Goal: Communication & Community: Answer question/provide support

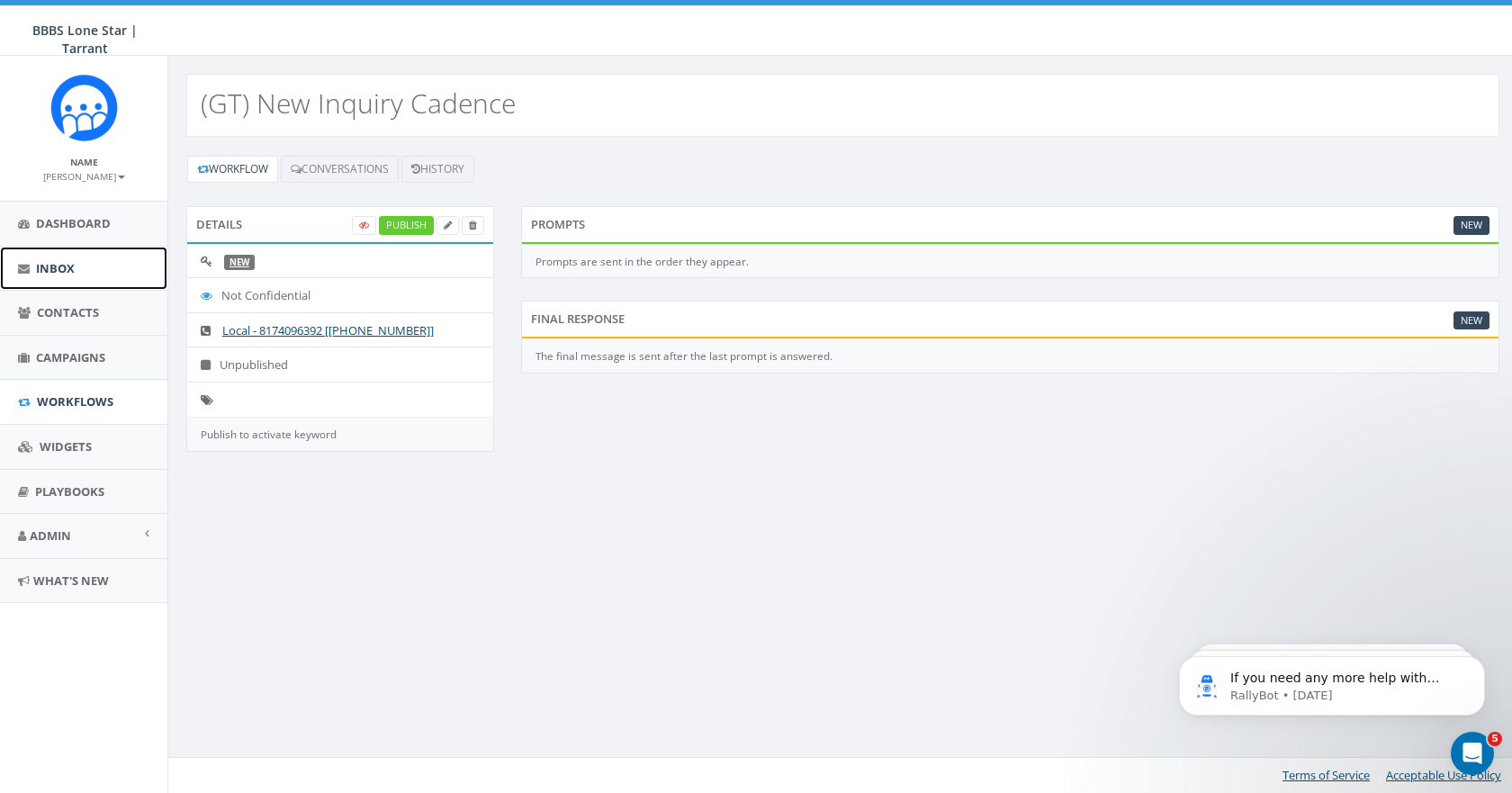
click at [55, 264] on span "Inbox" at bounding box center [55, 268] width 39 height 16
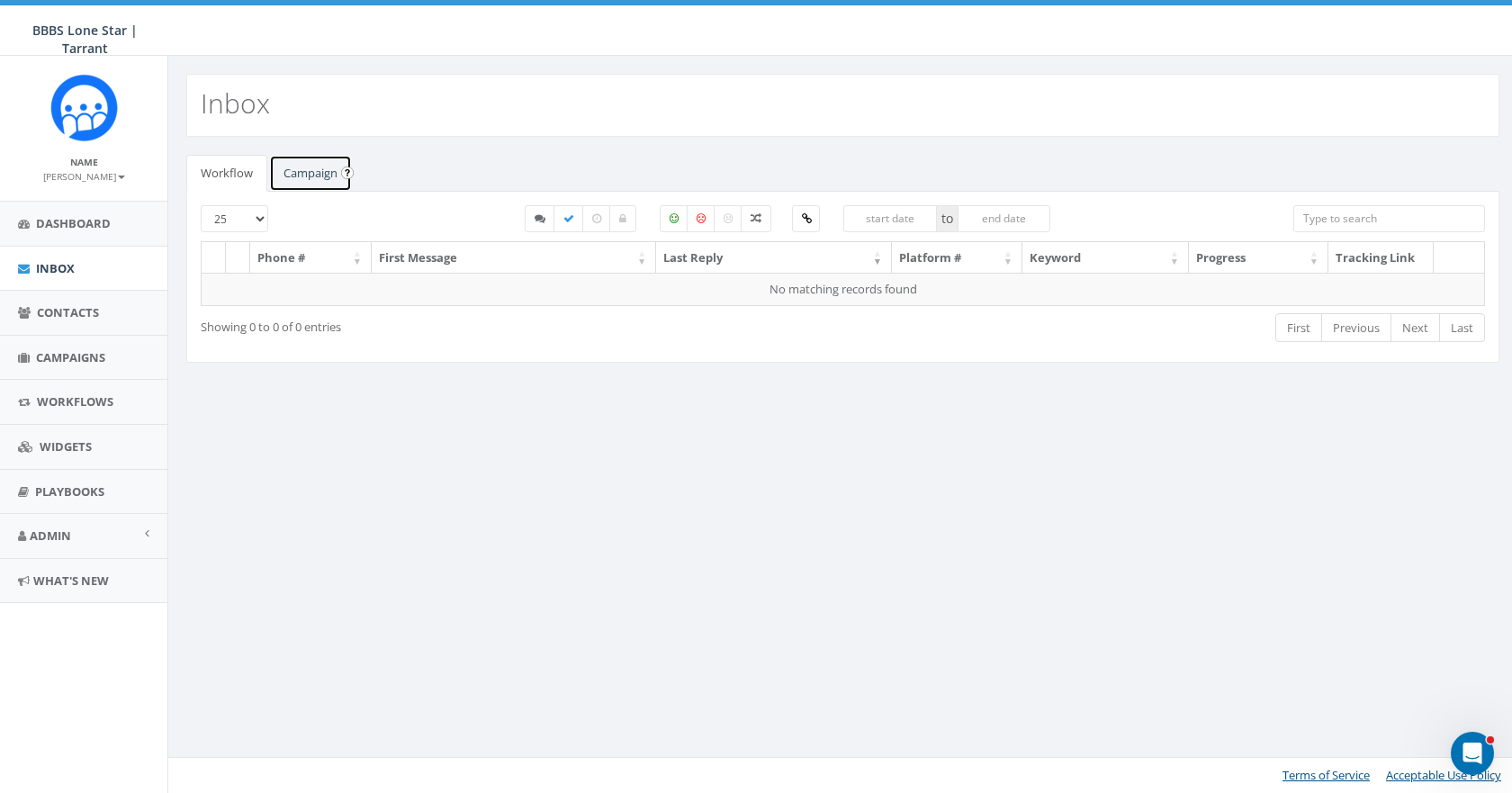
click at [309, 172] on link "Campaign" at bounding box center [310, 173] width 83 height 37
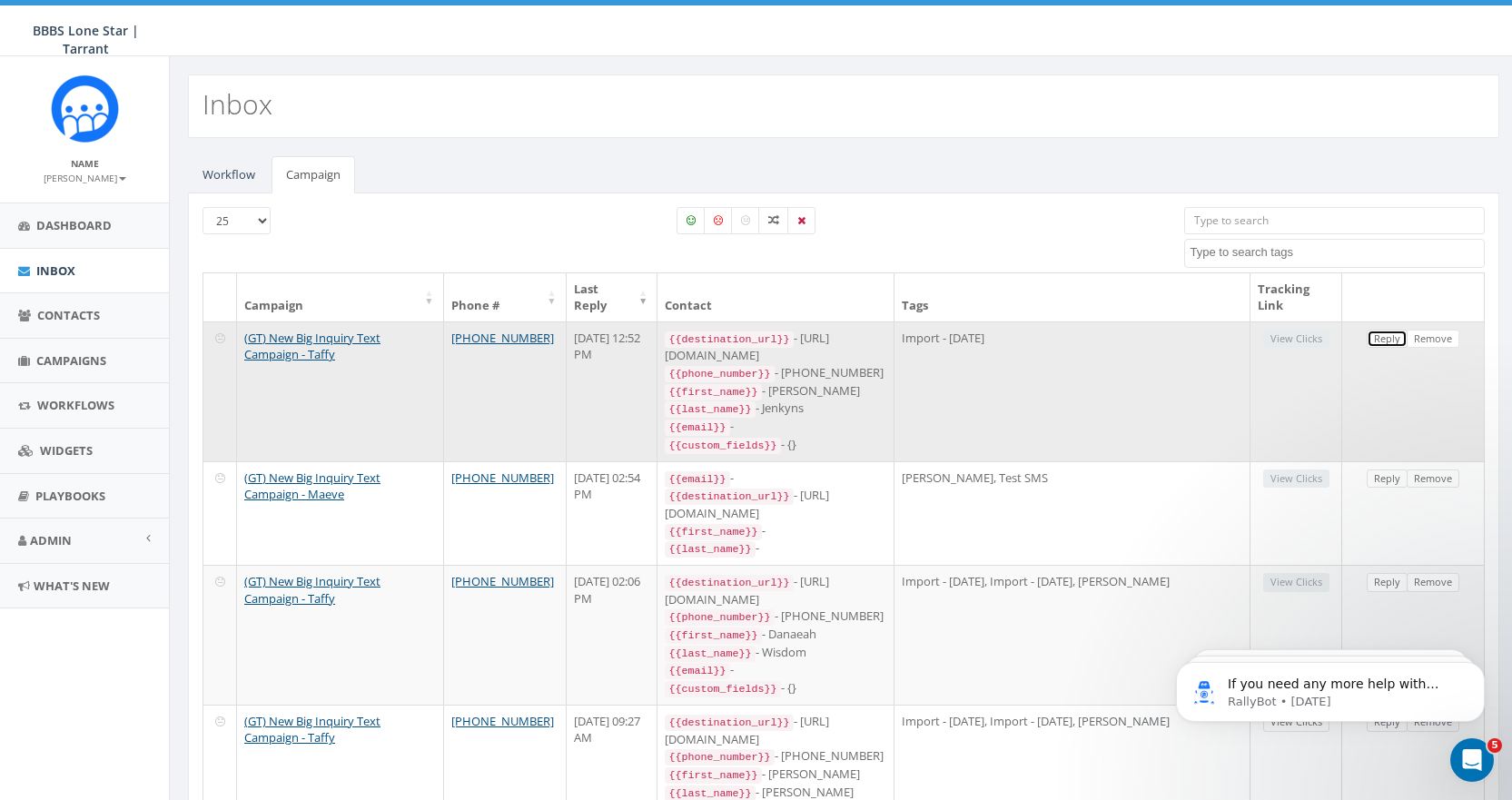
click at [1387, 335] on link "Reply" at bounding box center [1386, 339] width 41 height 19
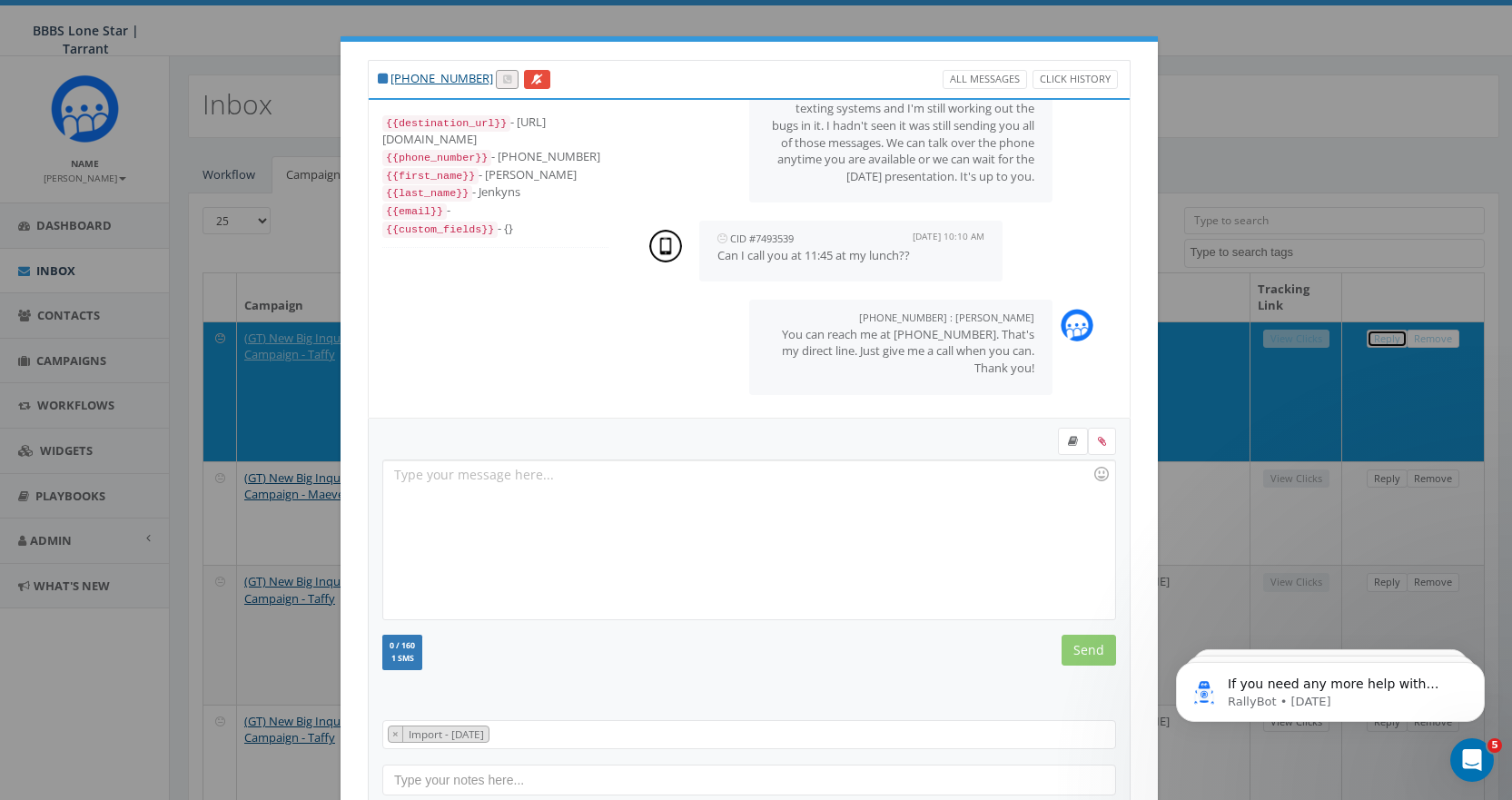
scroll to position [1694, 0]
click at [1357, 89] on div "[PHONE_NUMBER] All Messages Click History {{destination_url}} - [URL][DOMAIN_NA…" at bounding box center [756, 400] width 1512 height 800
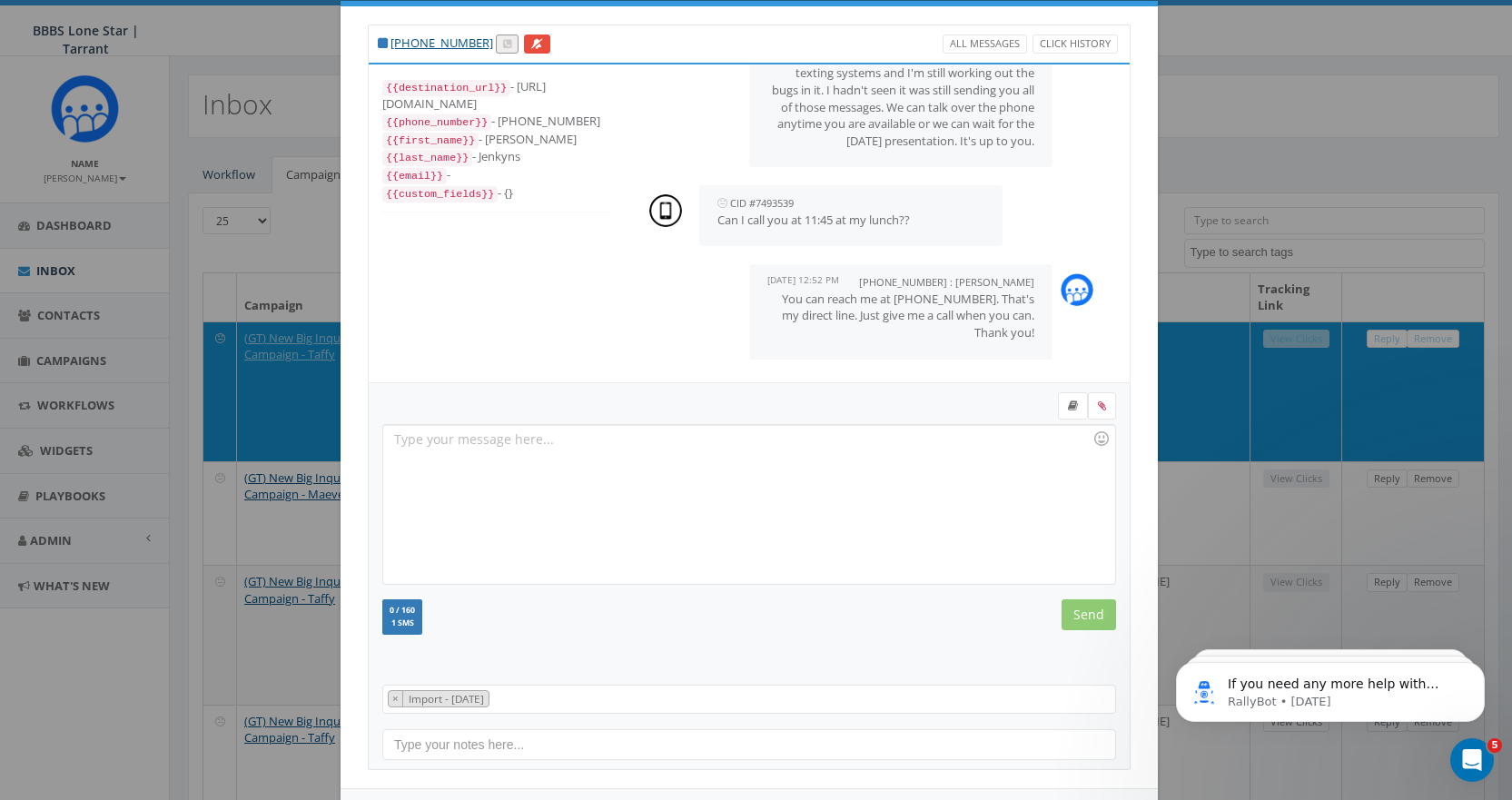
scroll to position [110, 0]
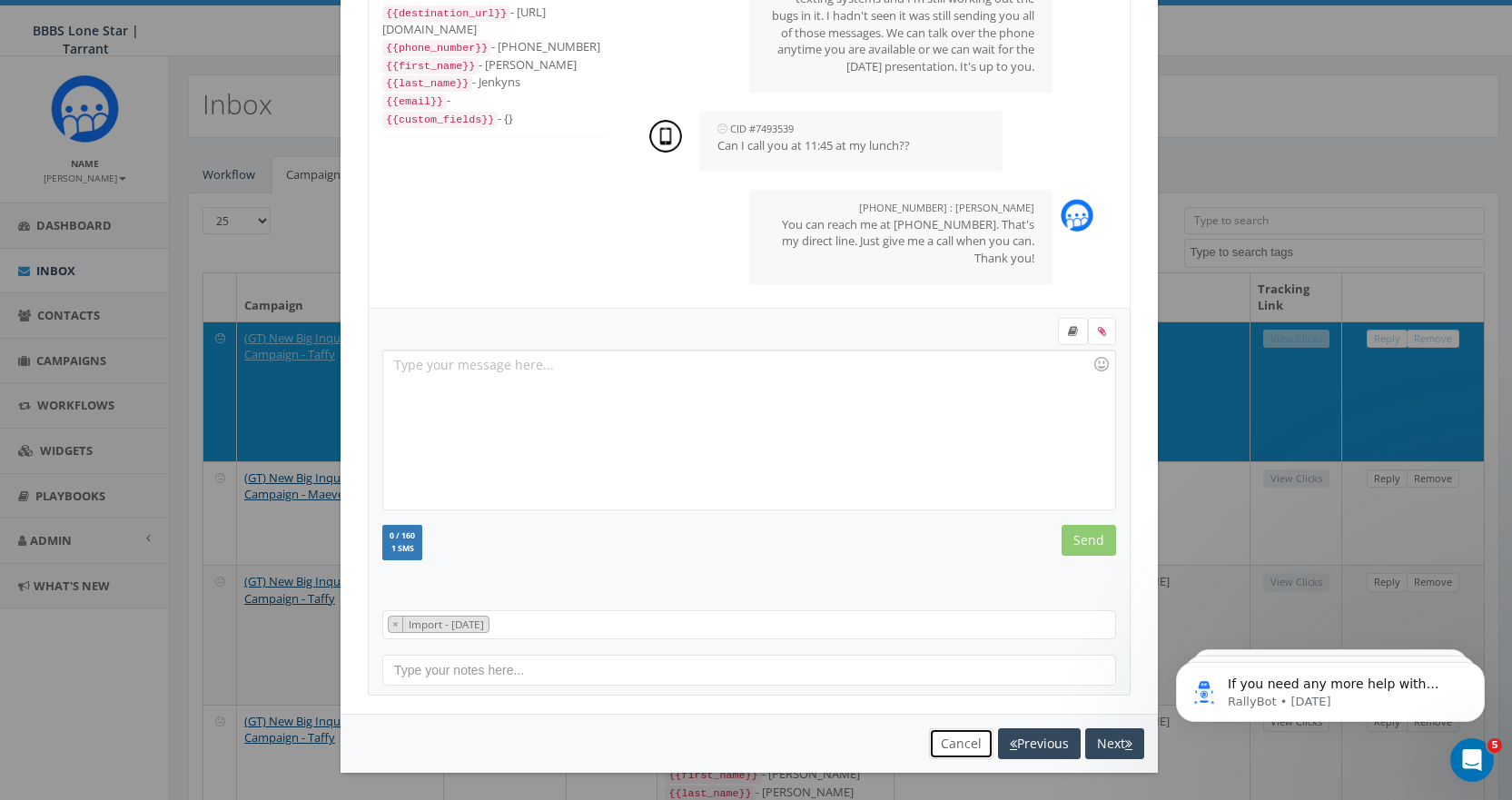
click at [958, 744] on button "Cancel" at bounding box center [960, 744] width 65 height 31
